Goal: Information Seeking & Learning: Learn about a topic

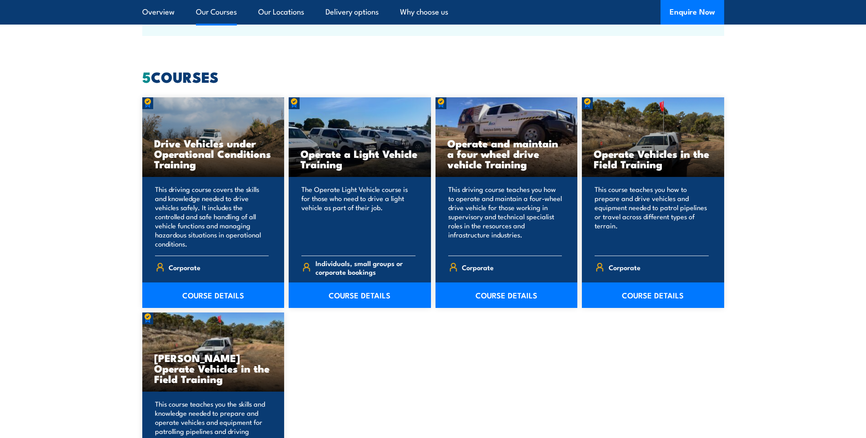
scroll to position [728, 0]
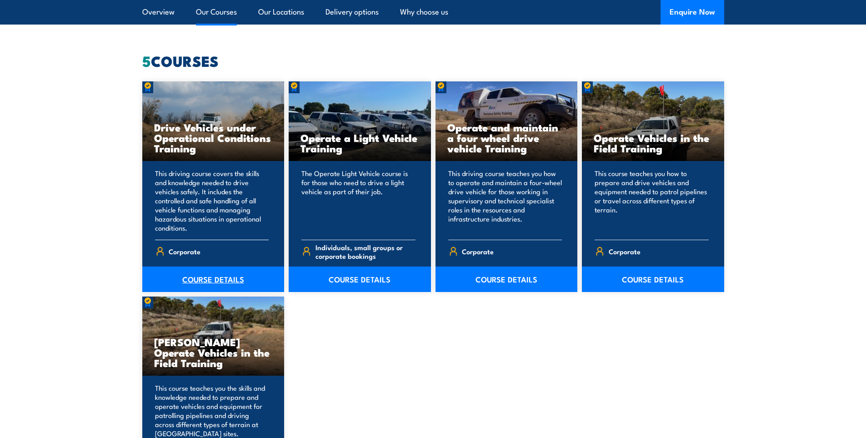
click at [204, 276] on link "COURSE DETAILS" at bounding box center [213, 278] width 142 height 25
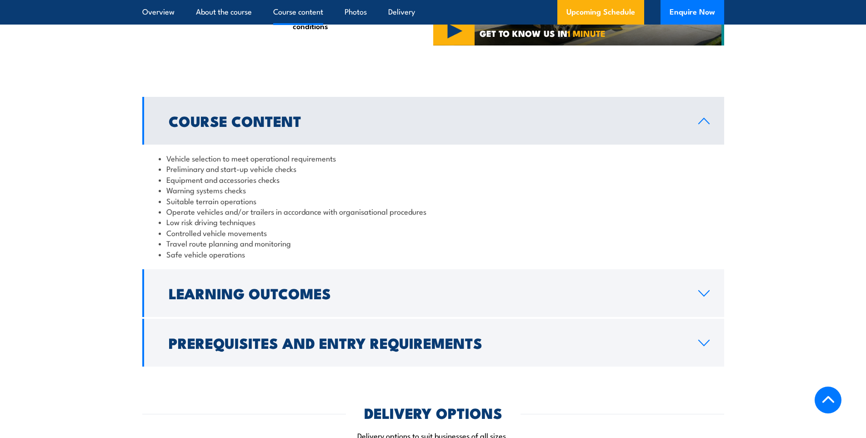
scroll to position [637, 0]
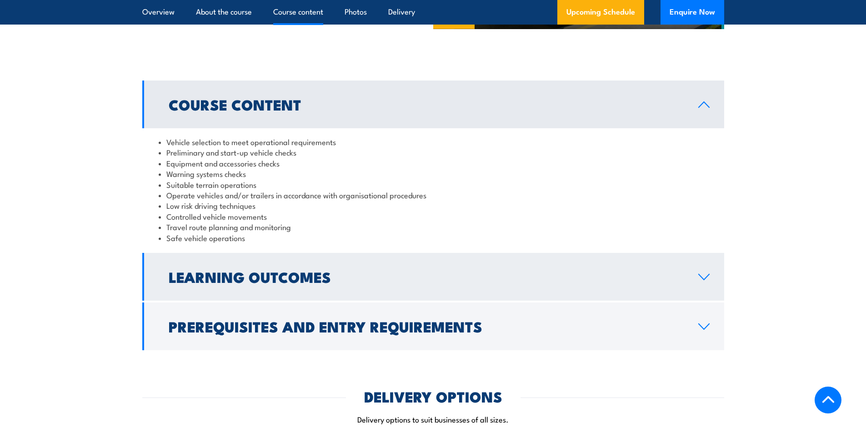
click at [704, 280] on icon at bounding box center [704, 276] width 10 height 5
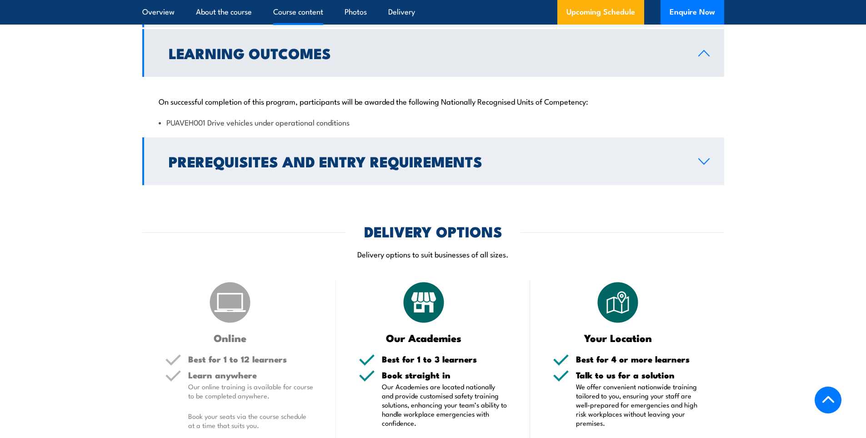
scroll to position [728, 0]
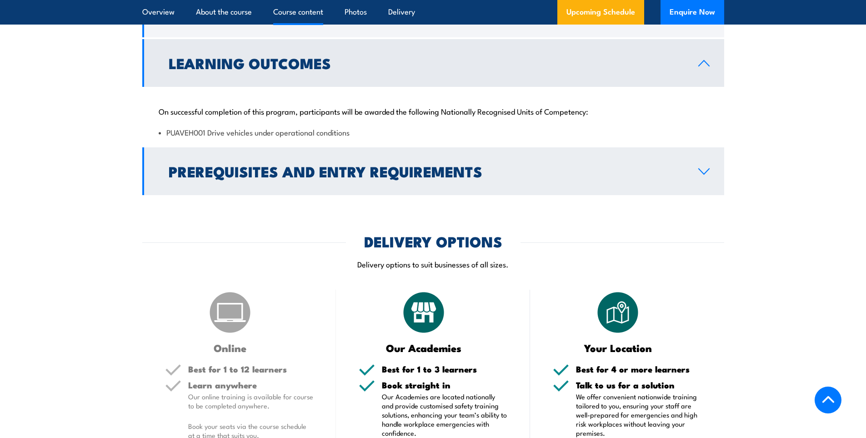
click at [703, 175] on icon at bounding box center [704, 171] width 12 height 7
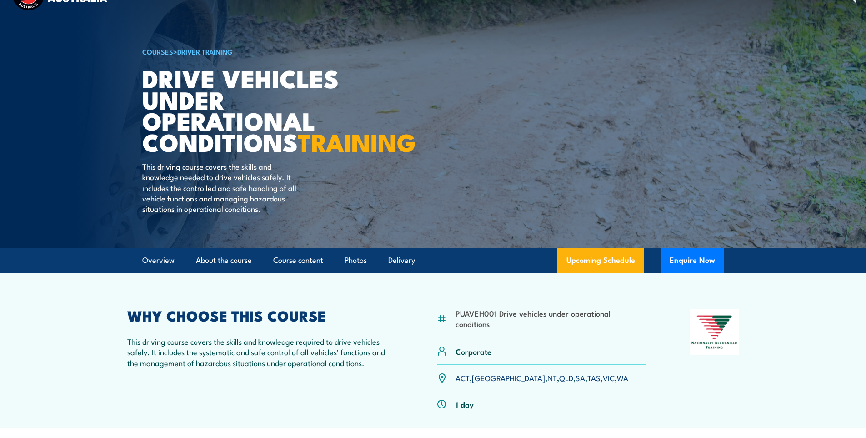
scroll to position [0, 0]
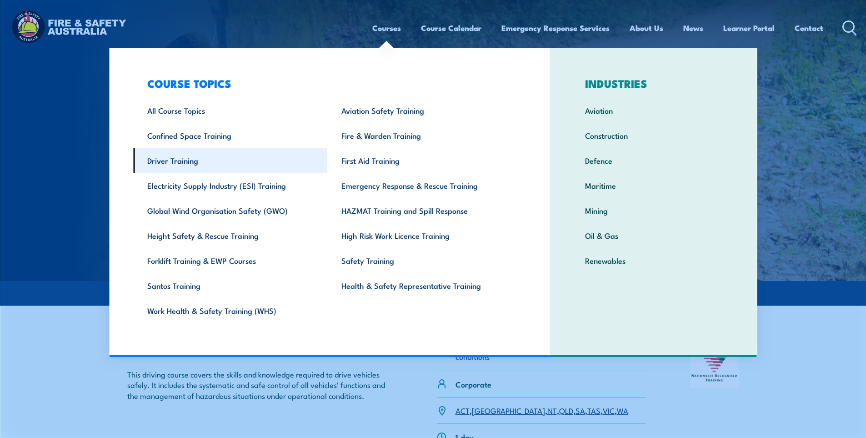
click at [178, 161] on link "Driver Training" at bounding box center [230, 160] width 194 height 25
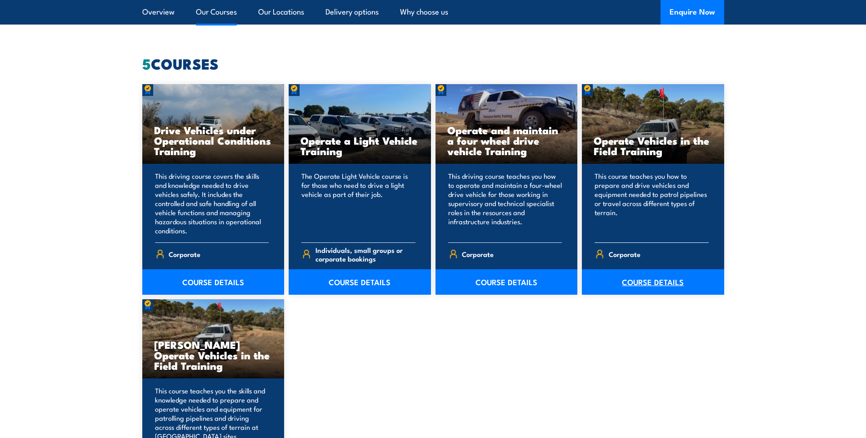
scroll to position [728, 0]
